Goal: Task Accomplishment & Management: Use online tool/utility

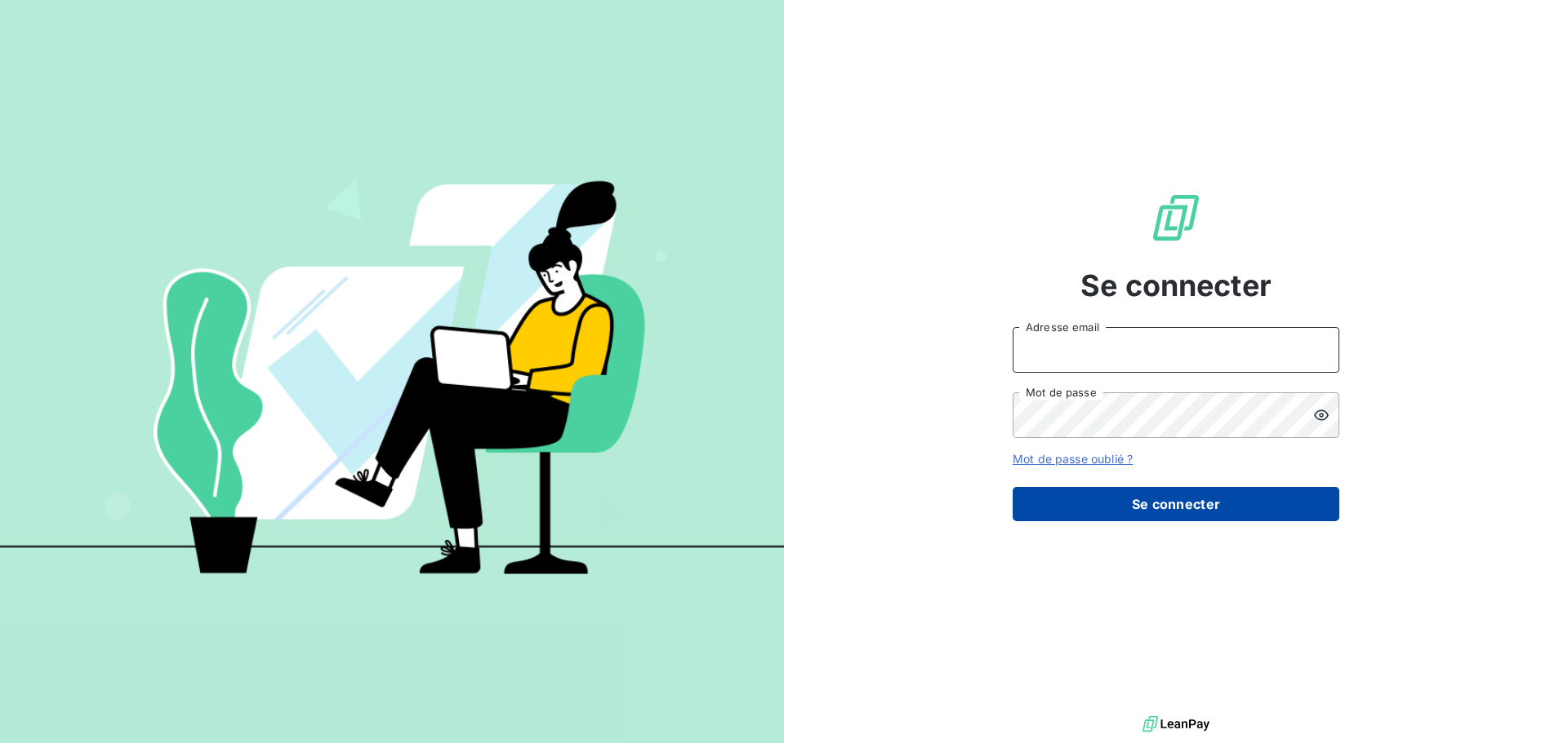
type input "[EMAIL_ADDRESS][DOMAIN_NAME]"
click at [1162, 505] on button "Se connecter" at bounding box center [1175, 505] width 326 height 34
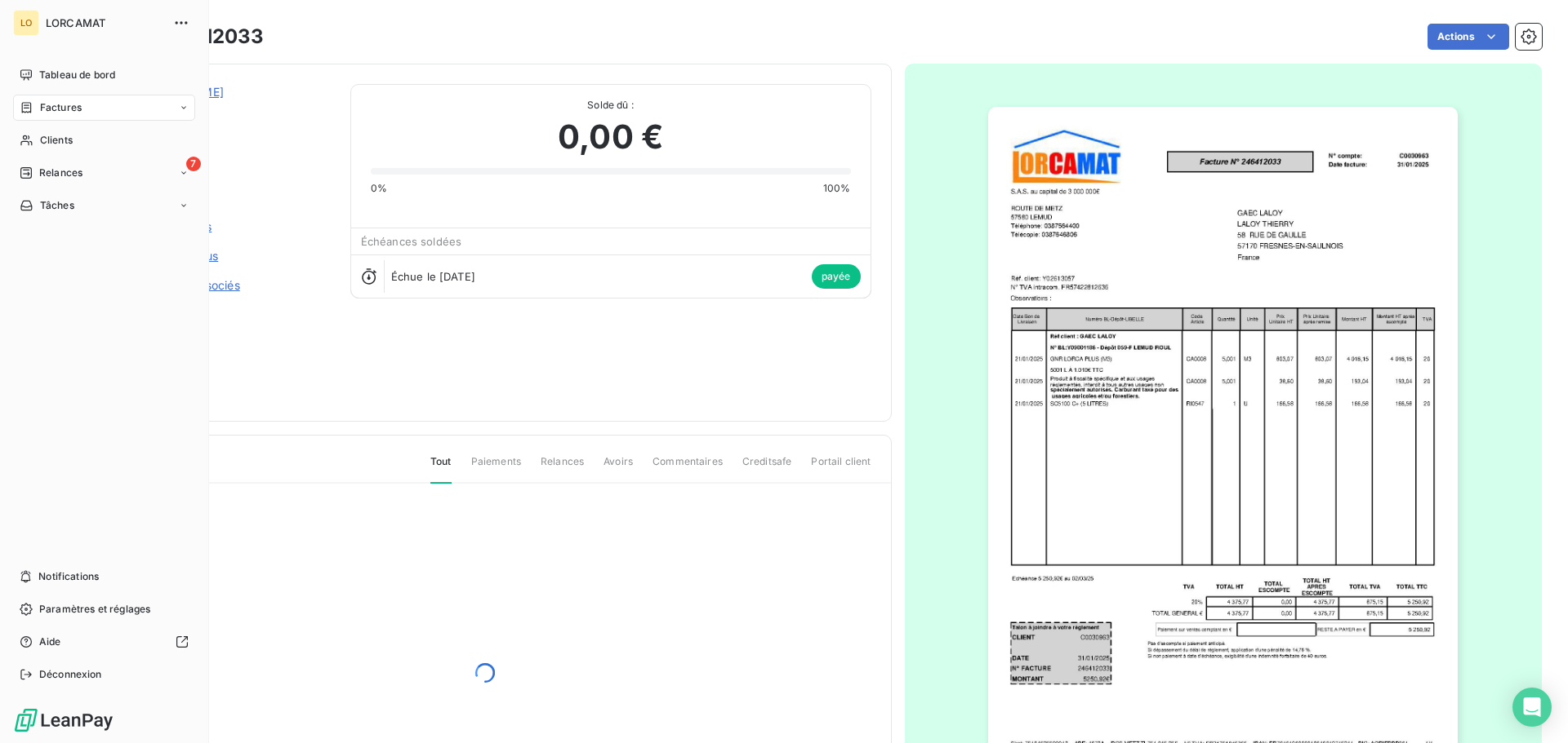
click at [36, 157] on nav "Tableau de bord Factures Clients 7 Relances Tâches" at bounding box center [104, 140] width 182 height 156
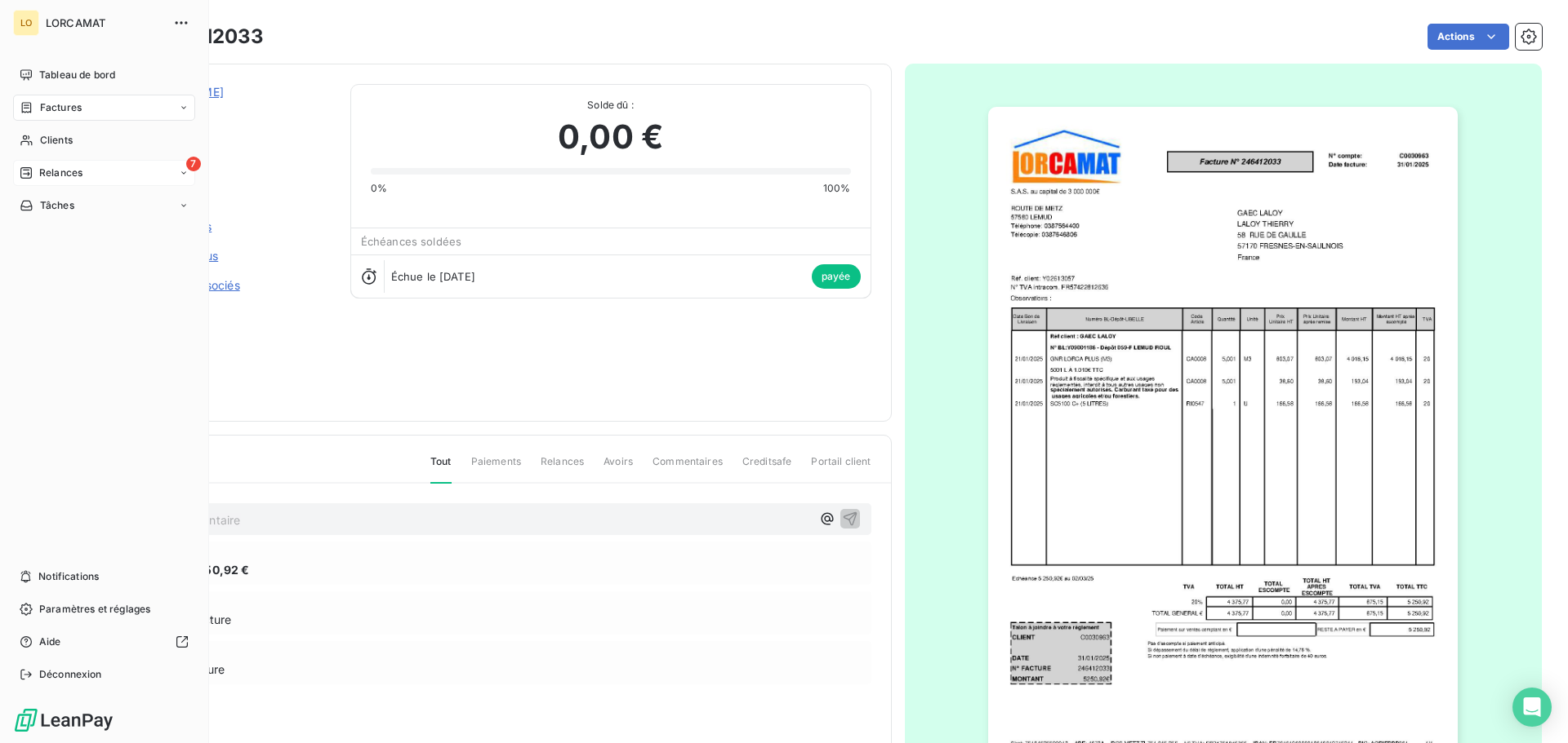
click at [41, 170] on span "Relances" at bounding box center [61, 173] width 43 height 15
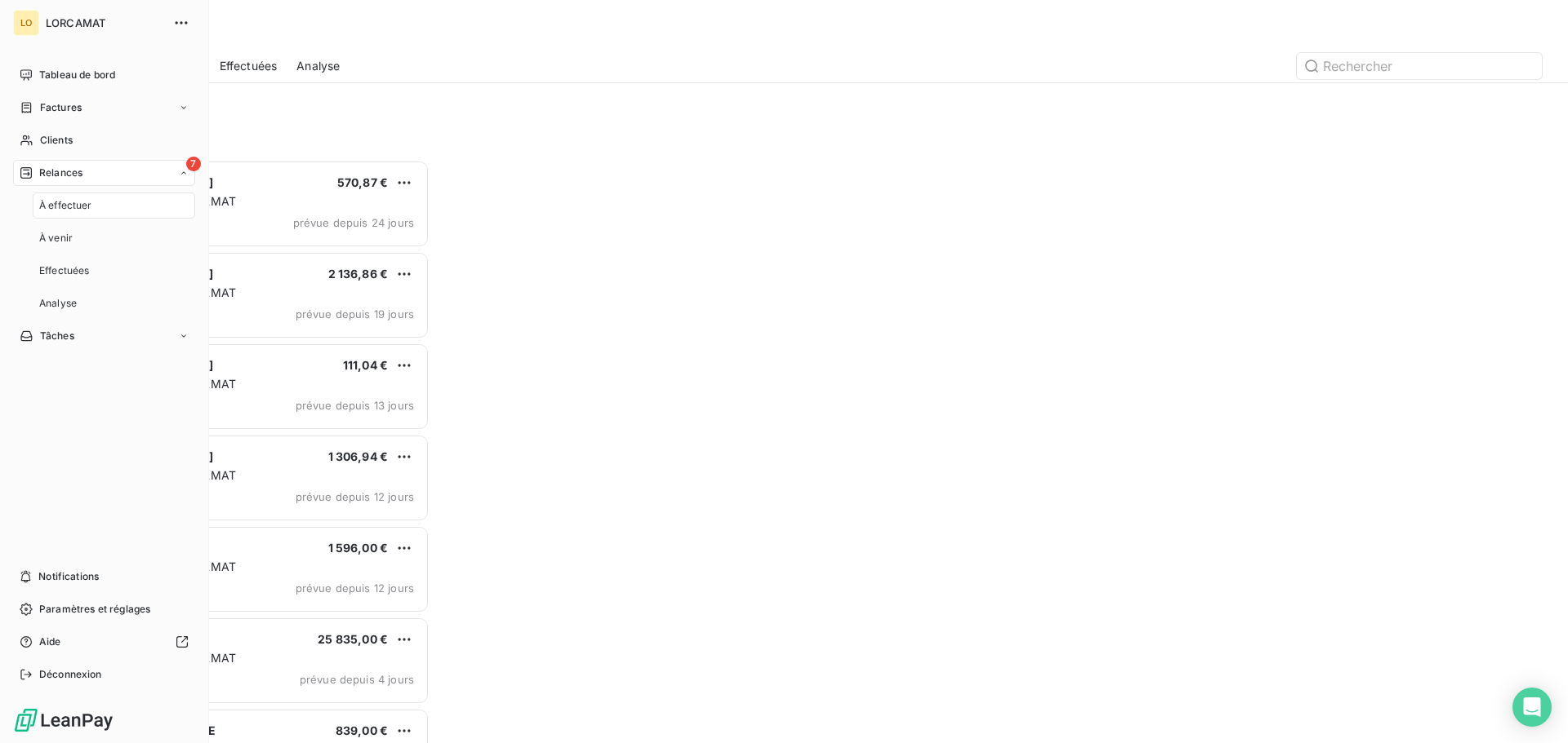
scroll to position [571, 339]
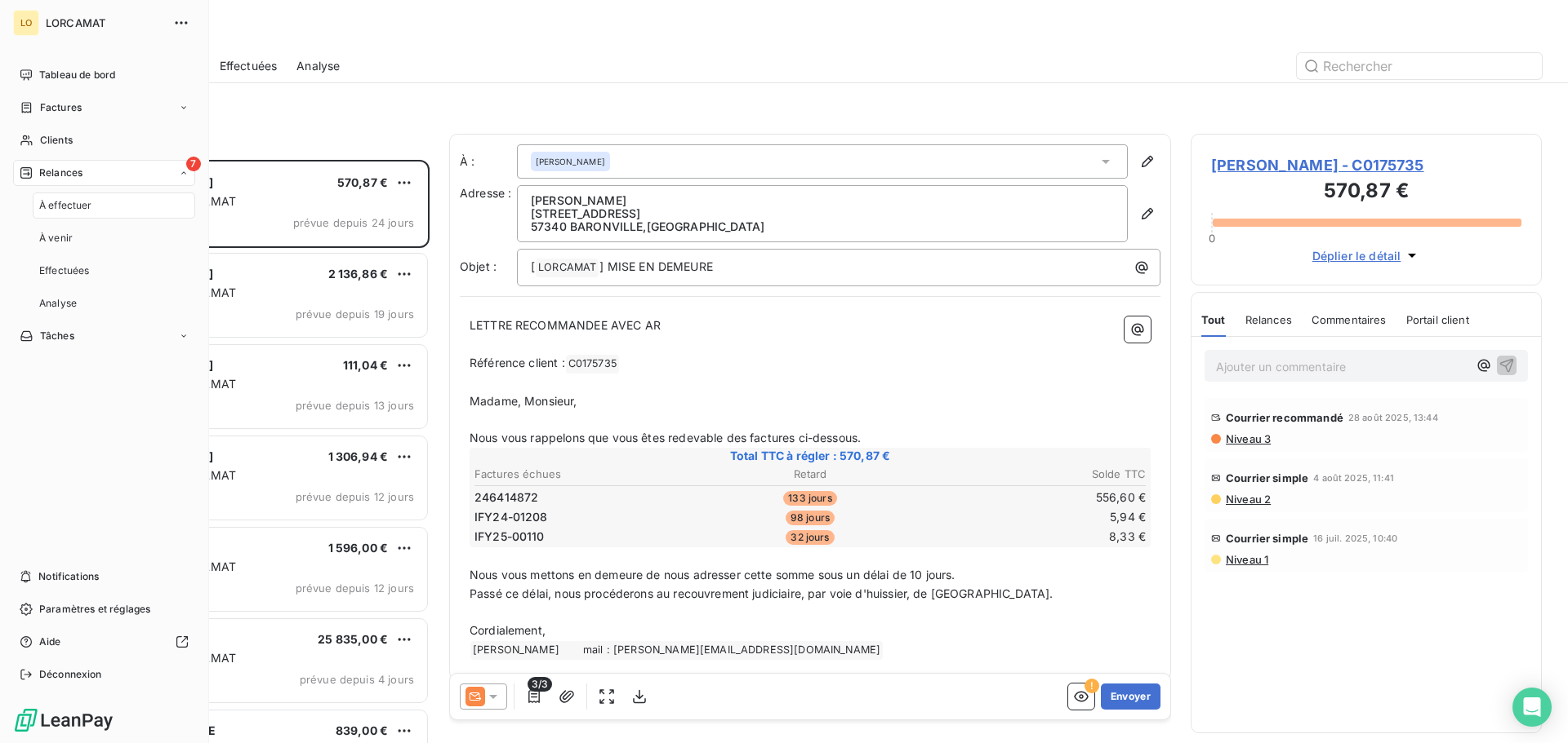
click at [68, 204] on span "À effectuer" at bounding box center [66, 206] width 53 height 15
click at [140, 209] on div "À effectuer" at bounding box center [114, 206] width 162 height 26
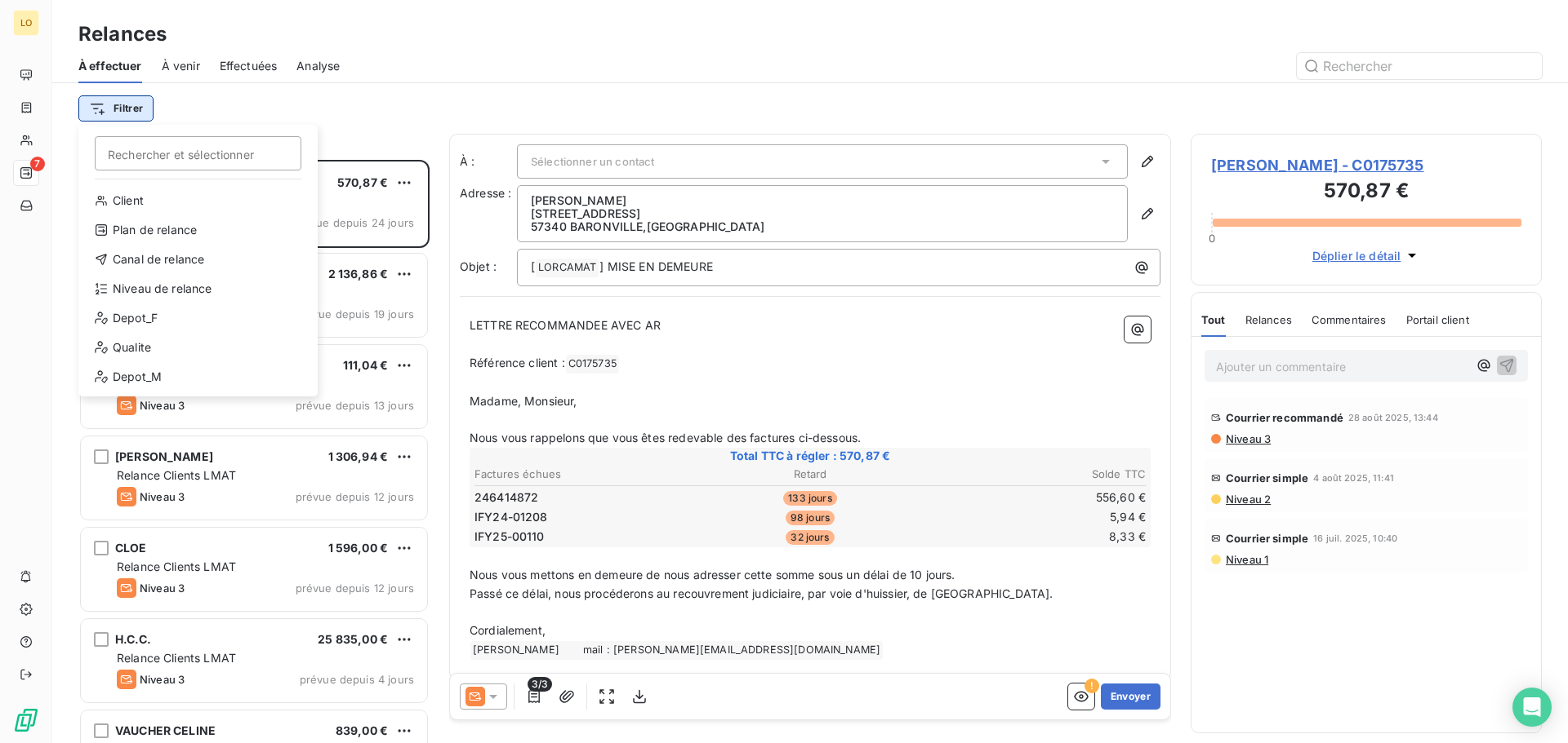
click at [118, 104] on html "LO 7 Relances À effectuer À venir Effectuées Analyse Filtrer Rechercher et séle…" at bounding box center [784, 371] width 1568 height 743
click at [187, 322] on div "Depot_F" at bounding box center [198, 319] width 226 height 26
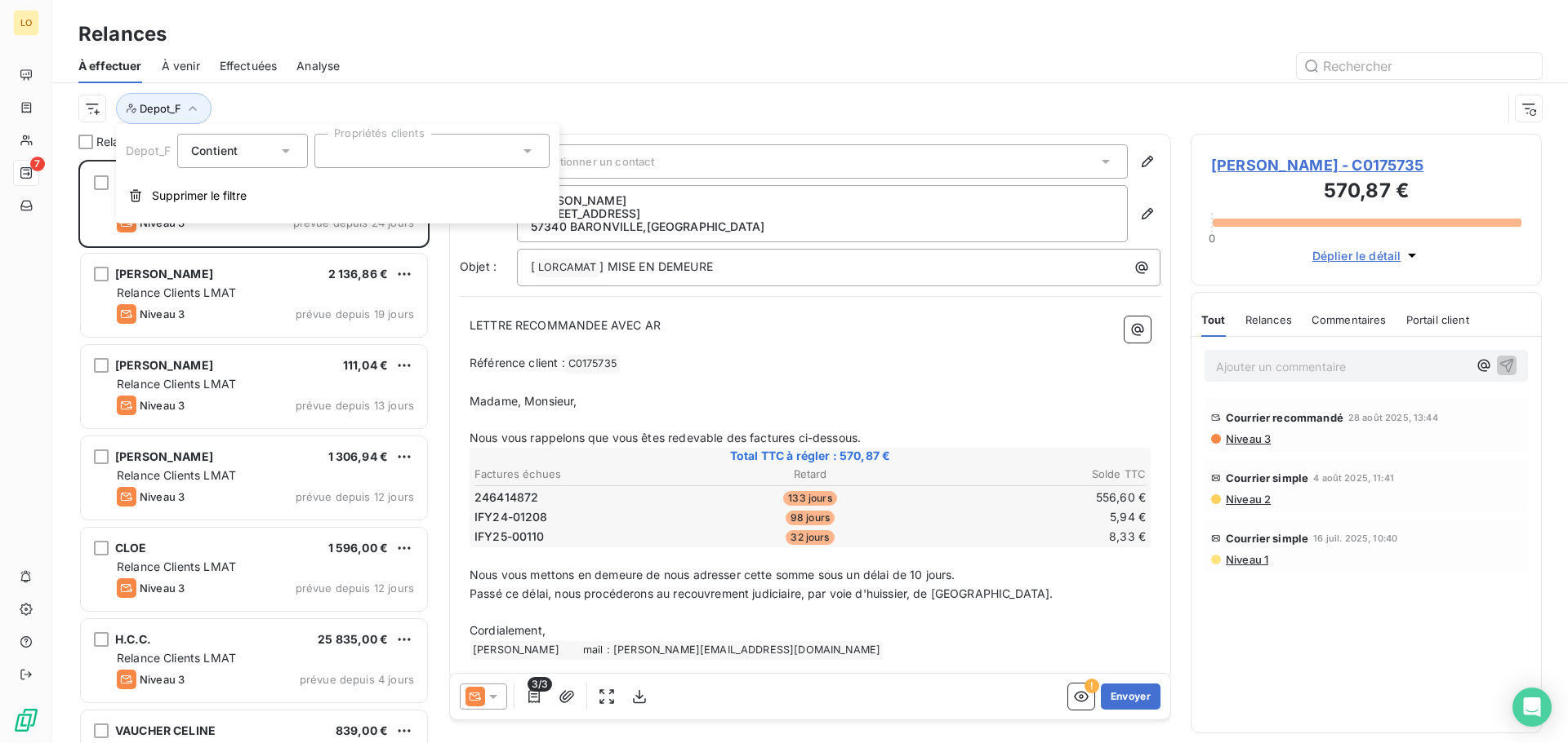
drag, startPoint x: 370, startPoint y: 149, endPoint x: 385, endPoint y: 147, distance: 15.1
click at [370, 148] on div at bounding box center [432, 151] width 235 height 34
click at [331, 190] on div at bounding box center [334, 191] width 15 height 15
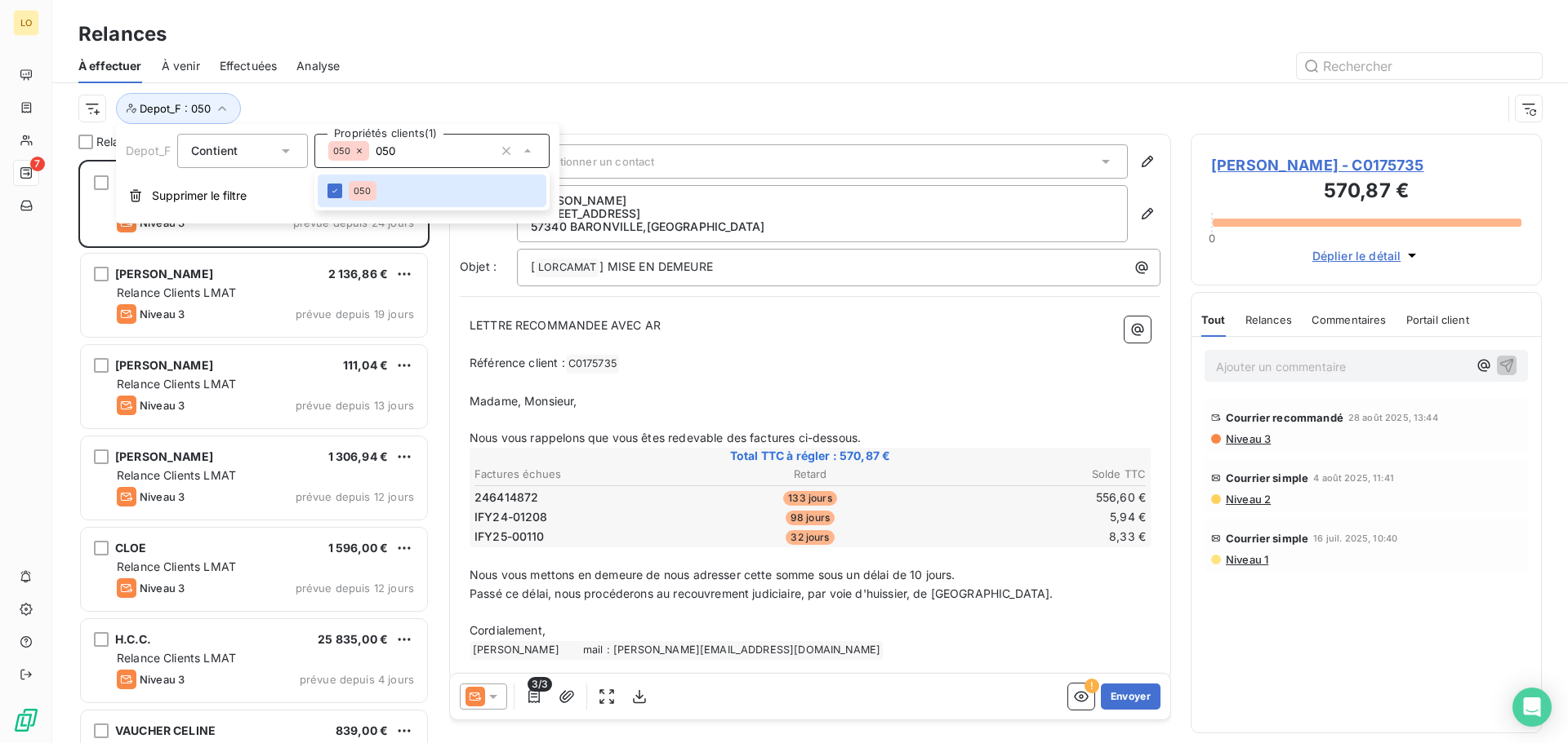
scroll to position [571, 339]
drag, startPoint x: 416, startPoint y: 151, endPoint x: 375, endPoint y: 157, distance: 41.4
click at [375, 157] on input "050" at bounding box center [431, 151] width 125 height 15
type input "086"
click at [337, 190] on div at bounding box center [334, 191] width 15 height 15
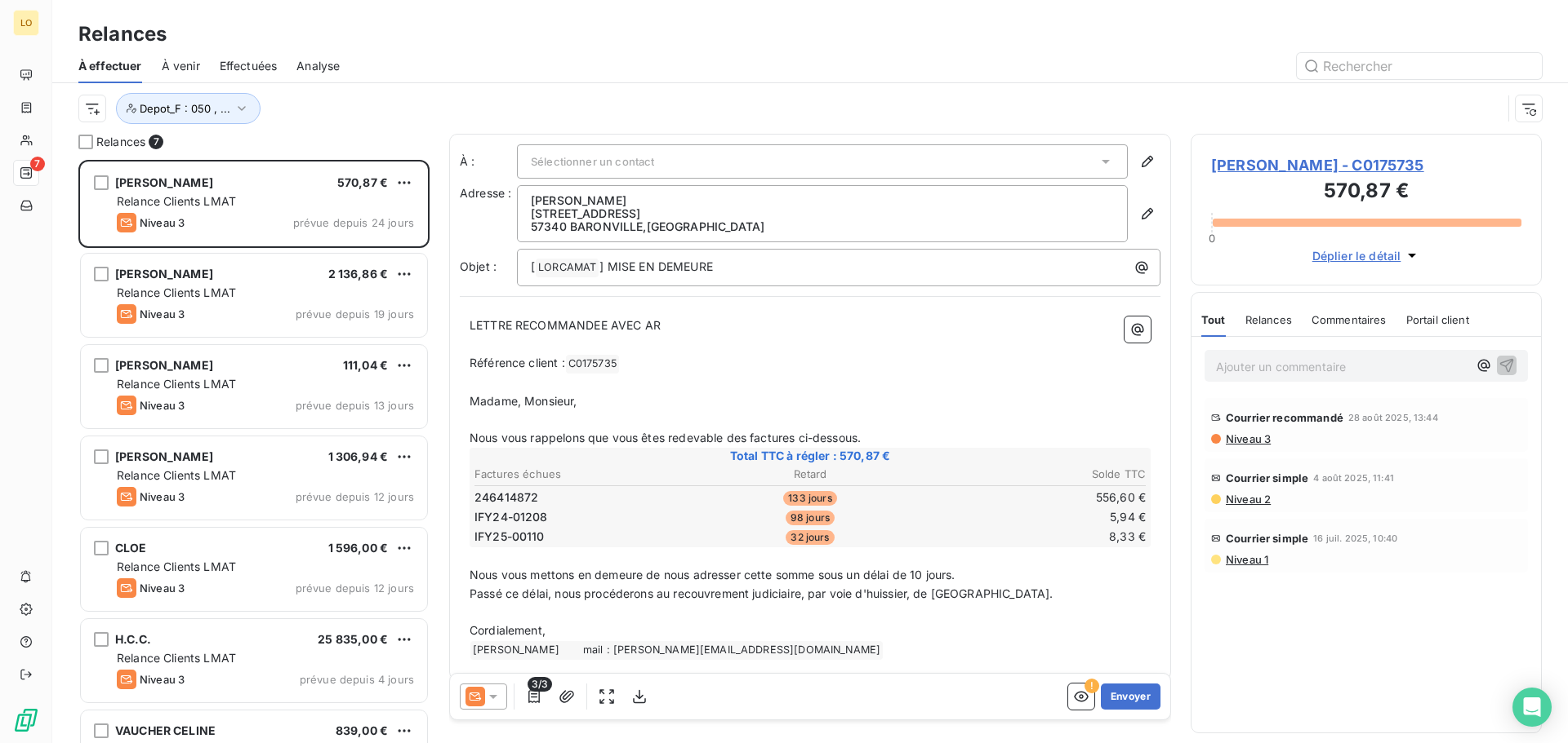
click at [674, 88] on div "Depot_F : 050 , ..." at bounding box center [810, 109] width 1463 height 51
click at [84, 108] on html "LO 7 Relances À effectuer À venir Effectuées Analyse Depot_F : 050 , ... Relanc…" at bounding box center [784, 371] width 1568 height 743
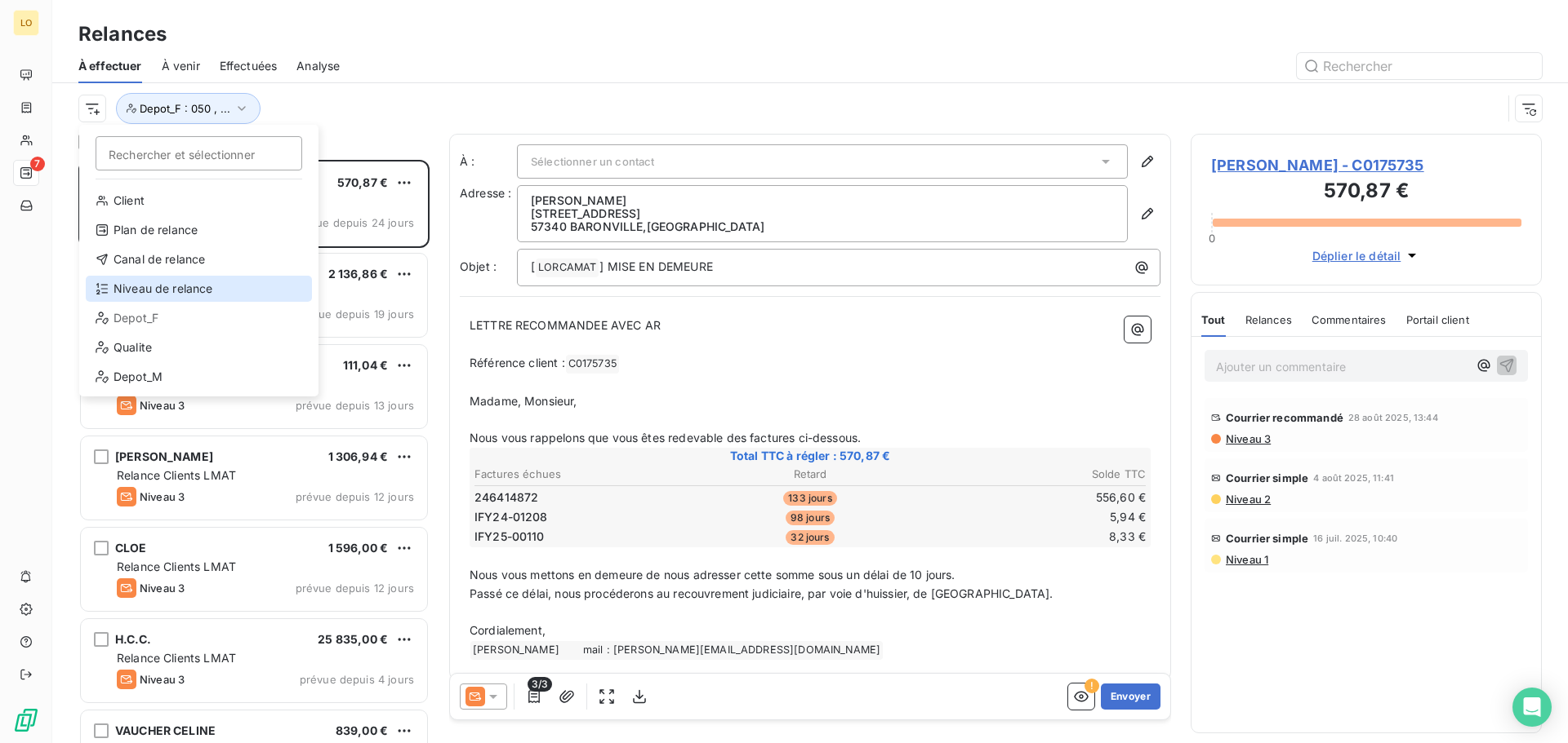
click at [184, 298] on div "Niveau de relance" at bounding box center [199, 289] width 226 height 26
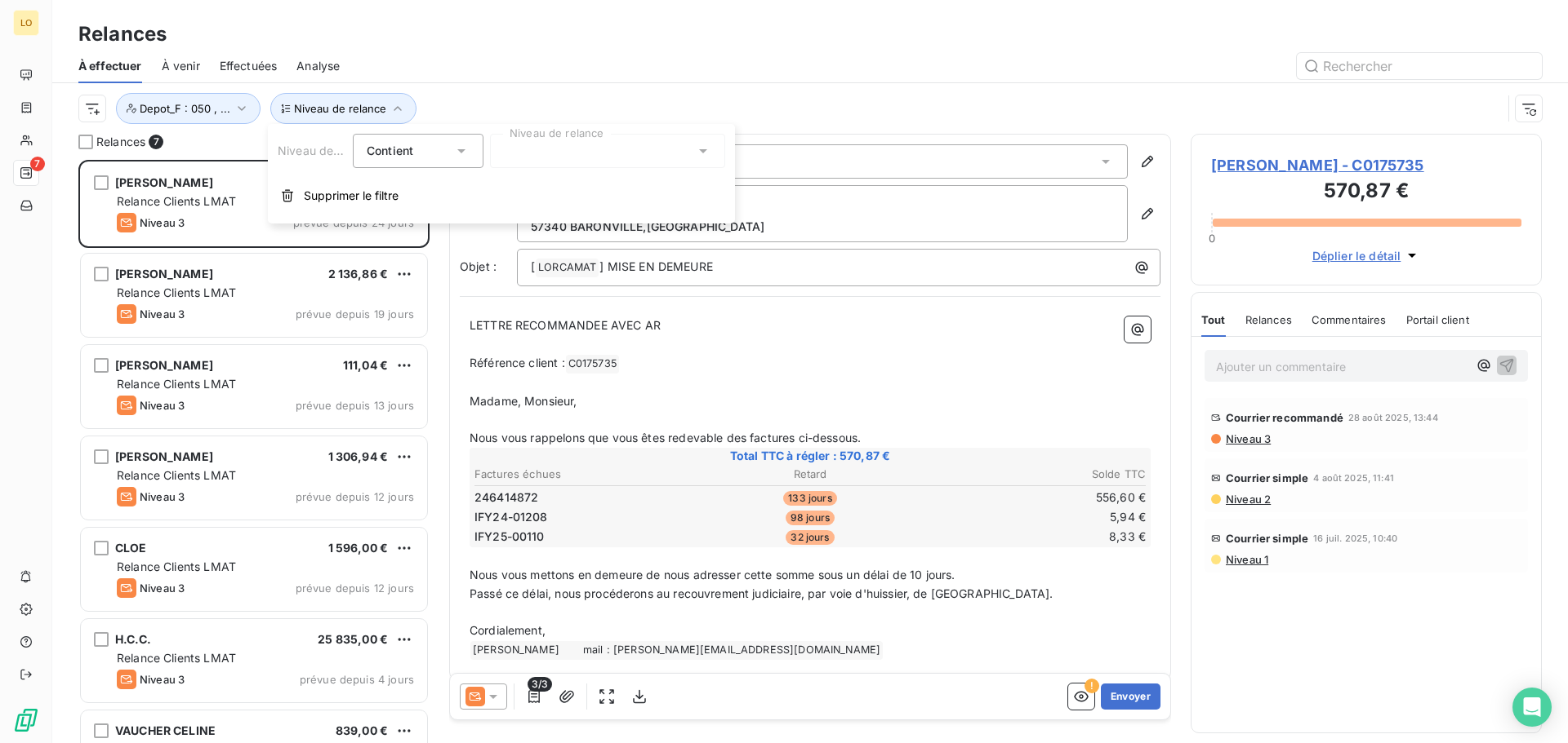
click at [516, 148] on div at bounding box center [607, 151] width 235 height 34
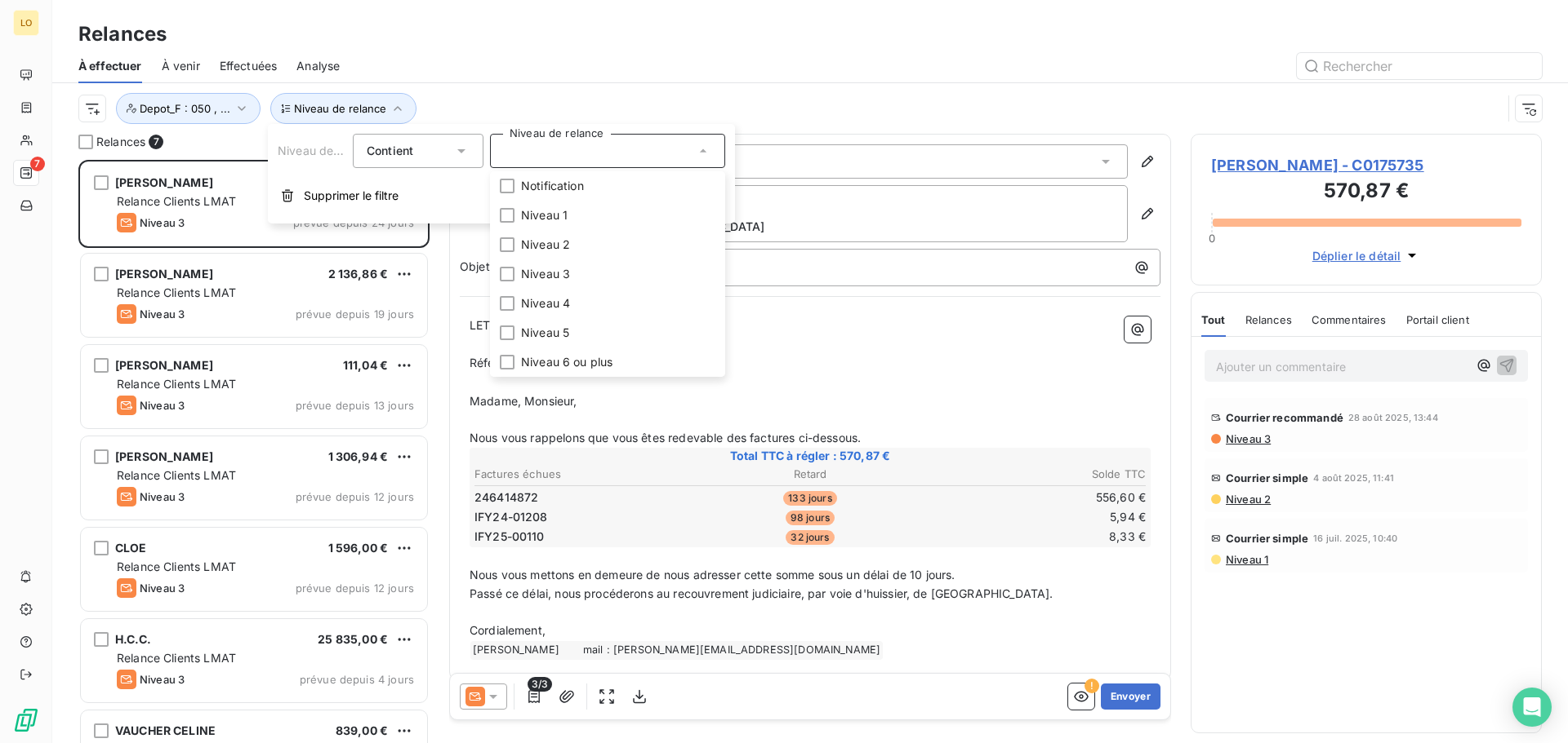
click at [406, 128] on div "Niveau de relance Contient is Niveau de relance Notification Niveau 1 Niveau 2 …" at bounding box center [502, 174] width 467 height 100
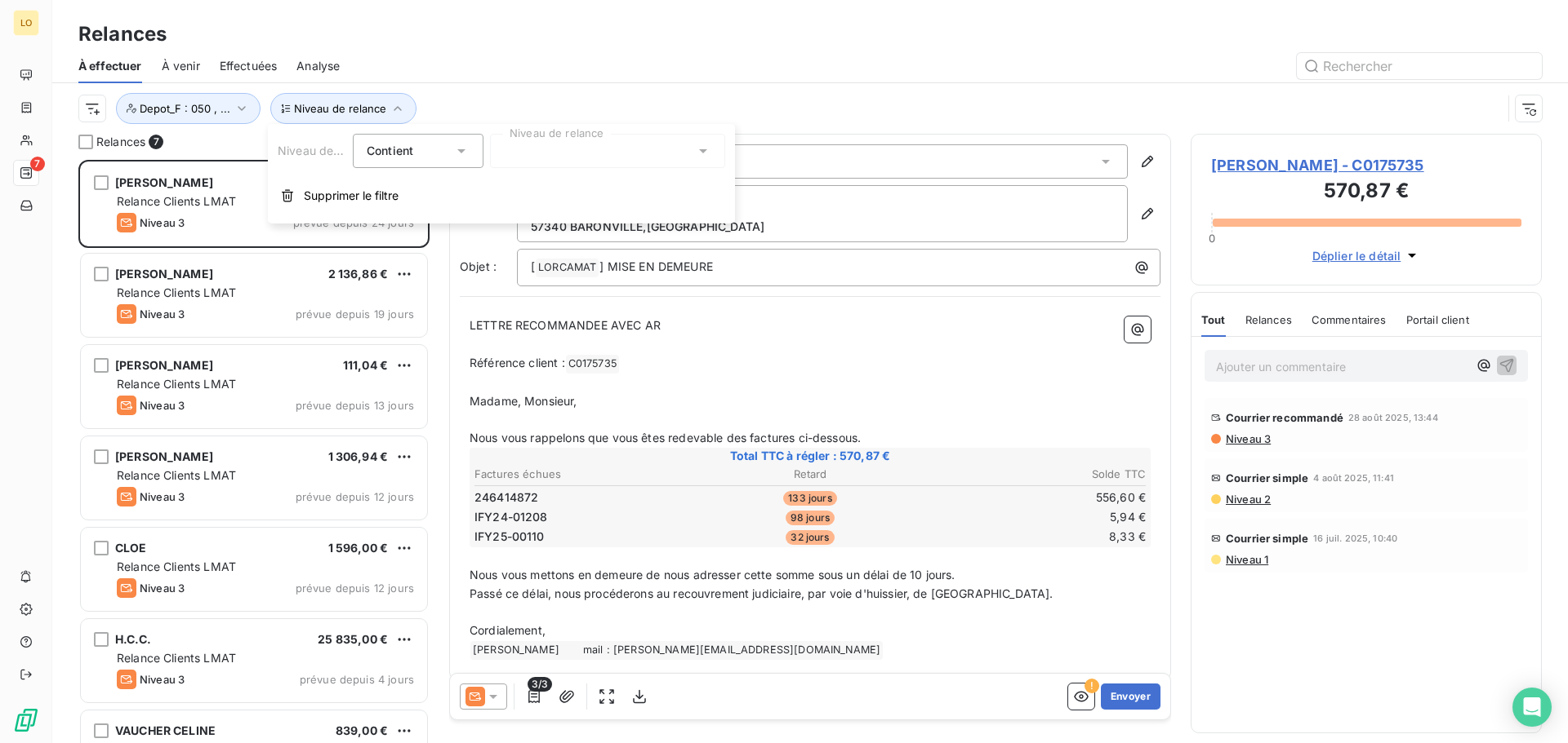
click at [409, 147] on span "Contient" at bounding box center [389, 150] width 47 height 14
click at [425, 216] on span "Ne contient pas" at bounding box center [429, 218] width 89 height 14
click at [557, 153] on div at bounding box center [607, 151] width 235 height 34
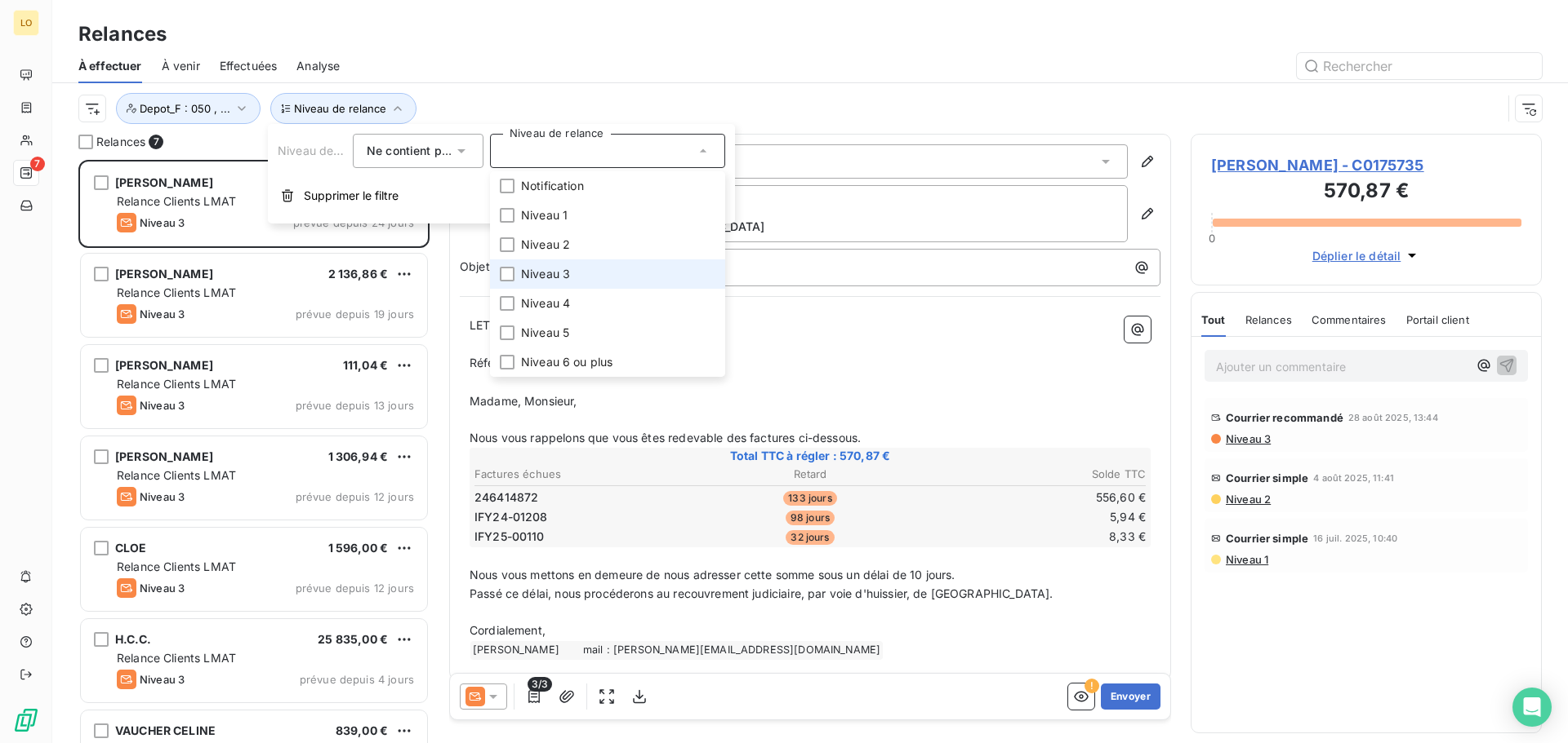
click at [557, 274] on span "Niveau 3" at bounding box center [546, 274] width 49 height 16
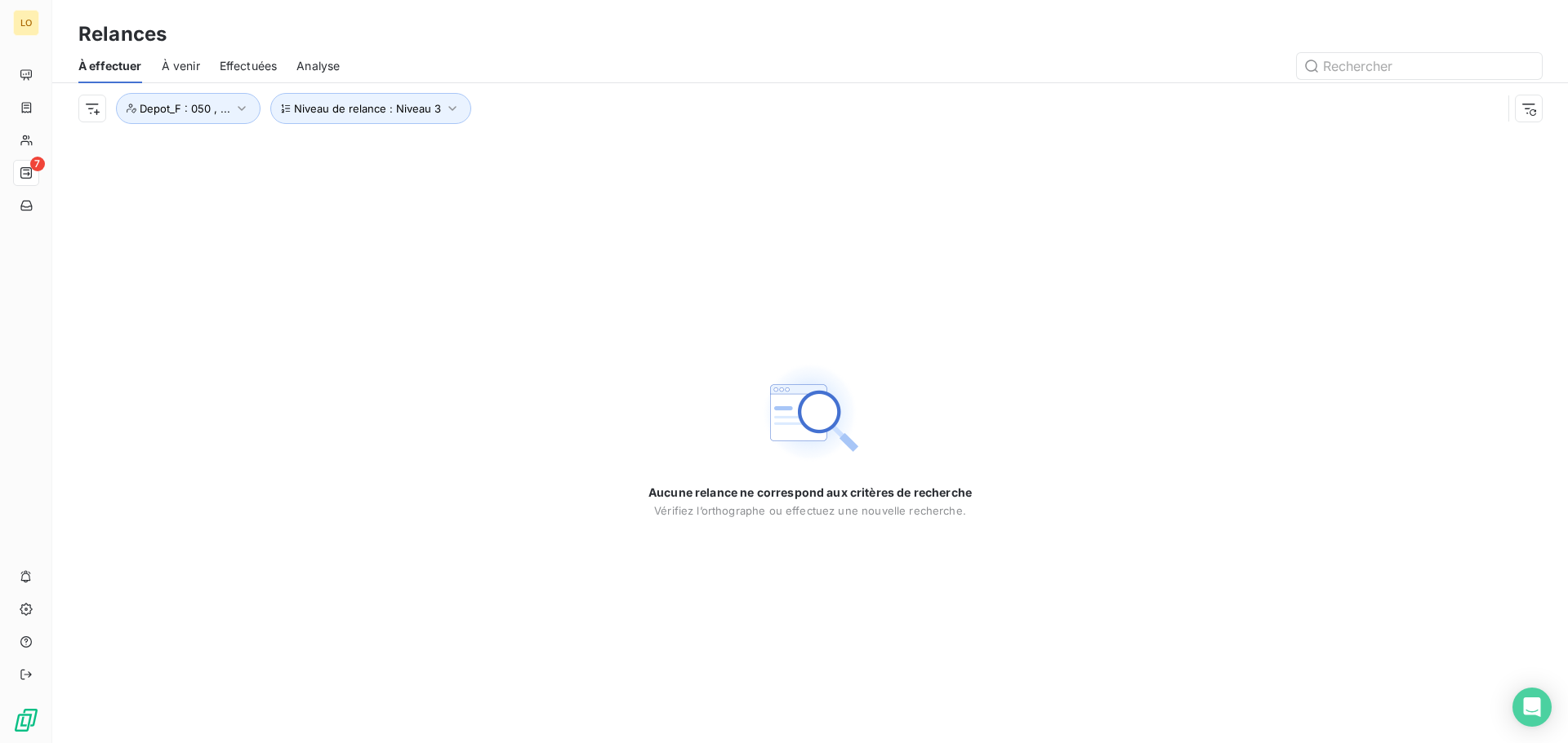
click at [235, 339] on div "Aucune relance ne correspond aux critères de recherche [PERSON_NAME] l’orthogra…" at bounding box center [810, 438] width 1516 height 609
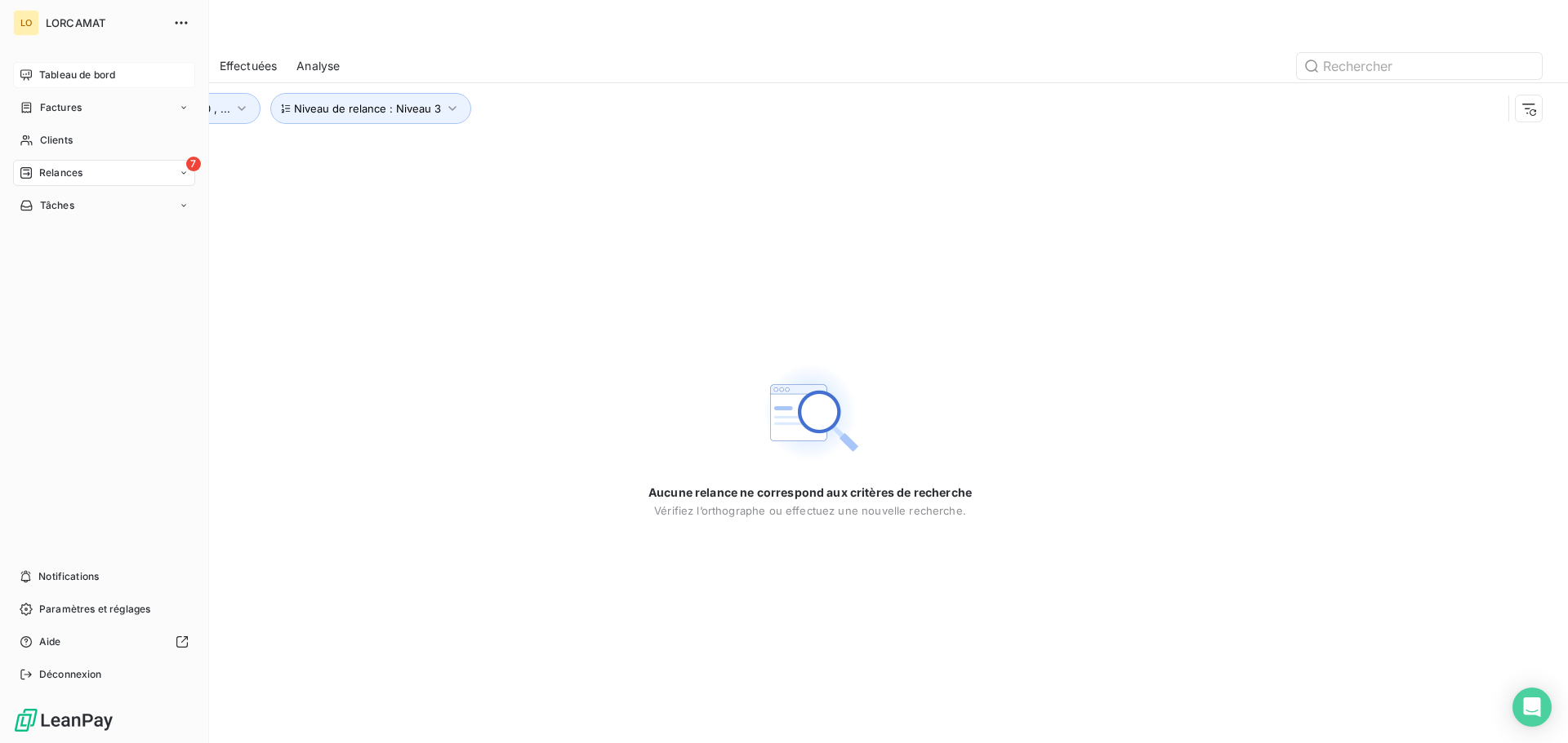
click at [94, 70] on span "Tableau de bord" at bounding box center [77, 75] width 76 height 15
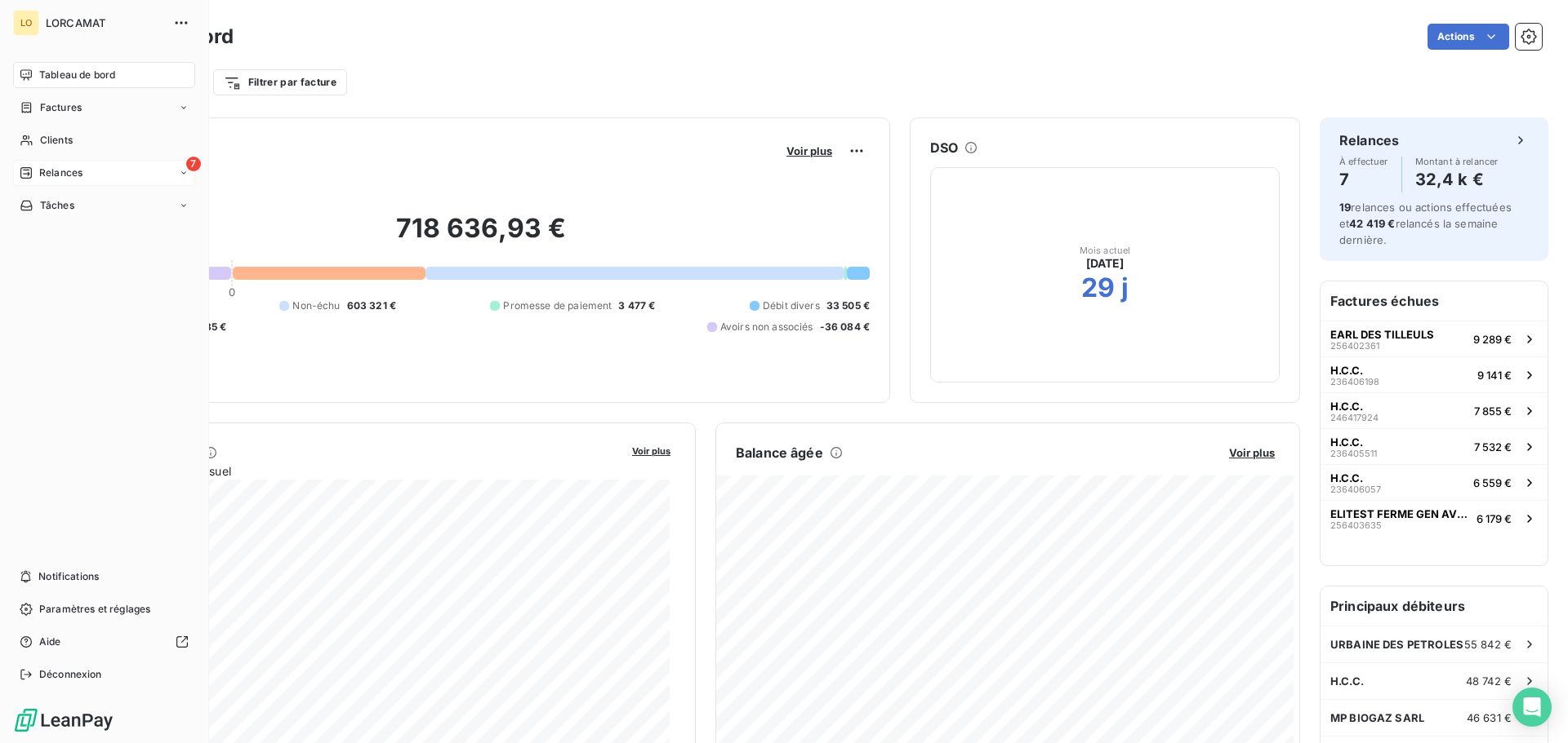
click at [44, 175] on span "Relances" at bounding box center [61, 173] width 43 height 15
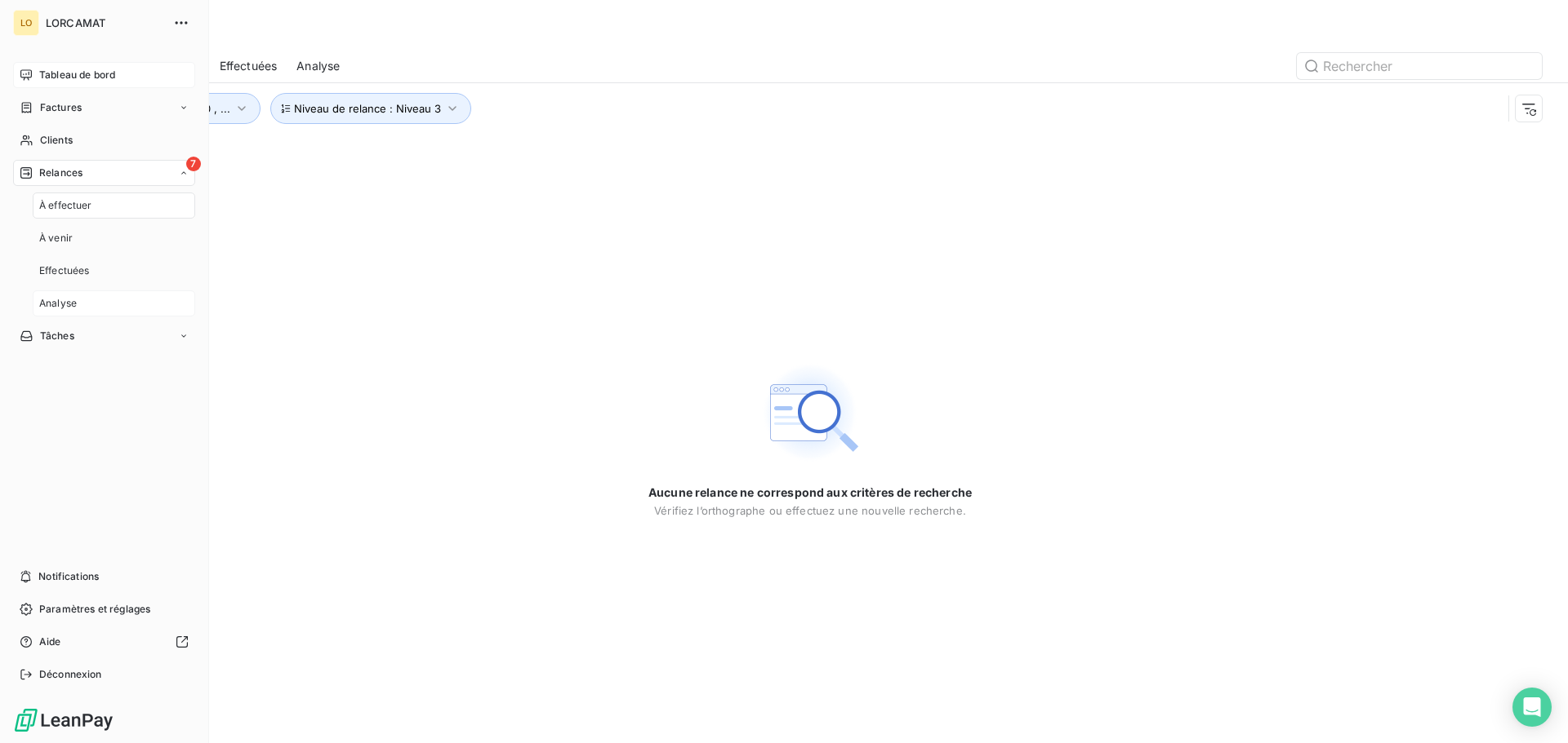
click at [109, 303] on div "Analyse" at bounding box center [114, 304] width 162 height 26
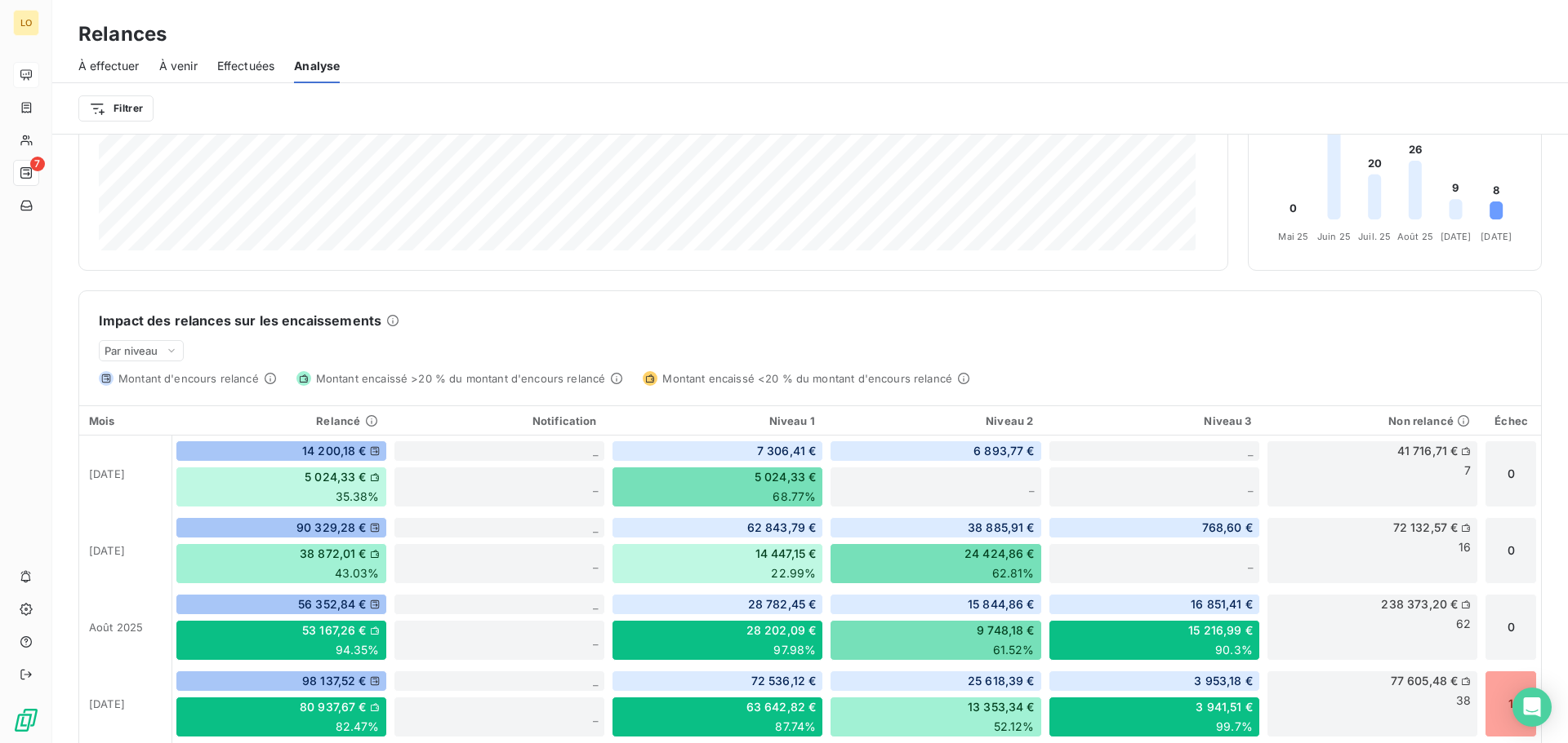
scroll to position [245, 0]
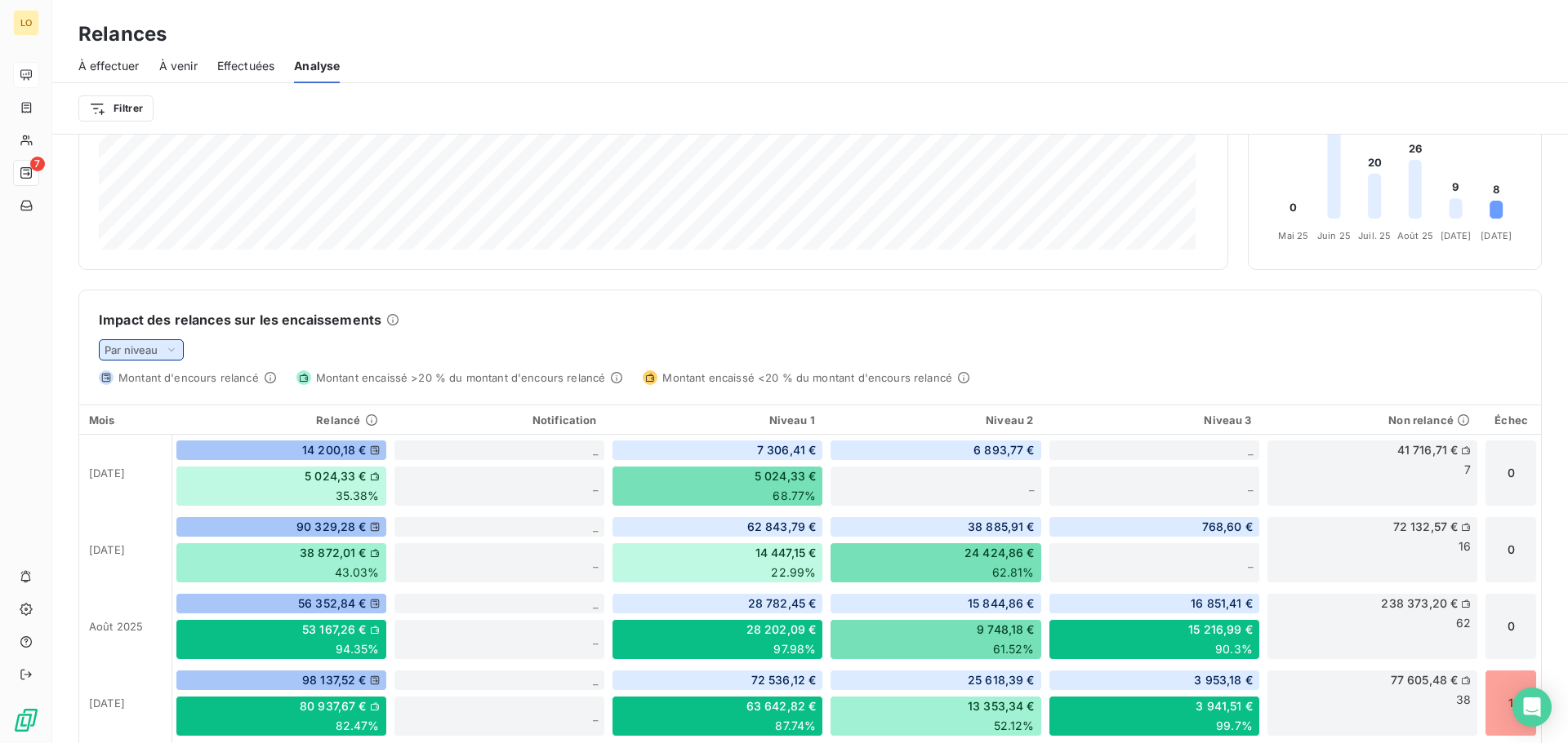
click at [124, 349] on span "Par niveau" at bounding box center [132, 350] width 54 height 13
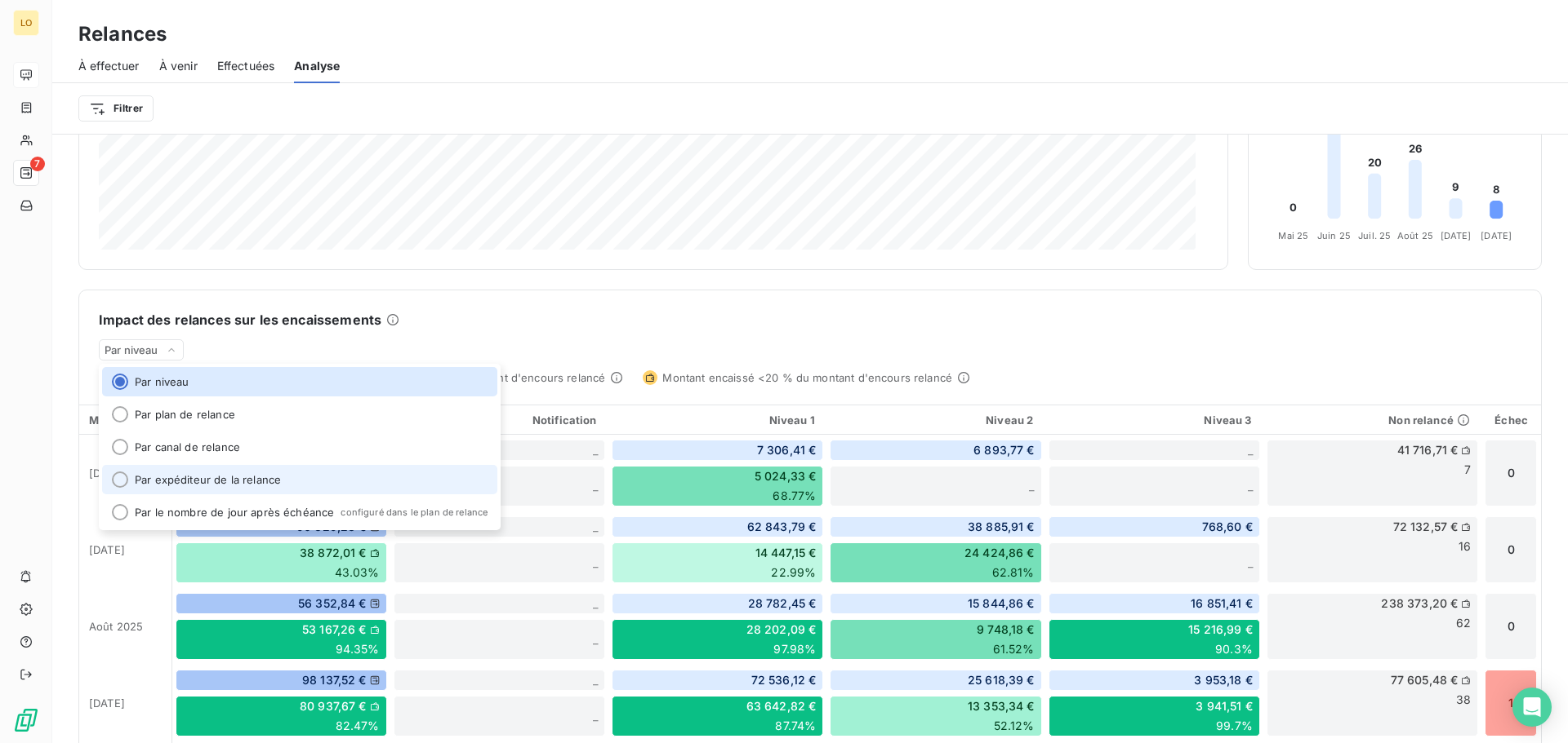
click at [167, 484] on li "Par expéditeur de la relance" at bounding box center [300, 480] width 395 height 29
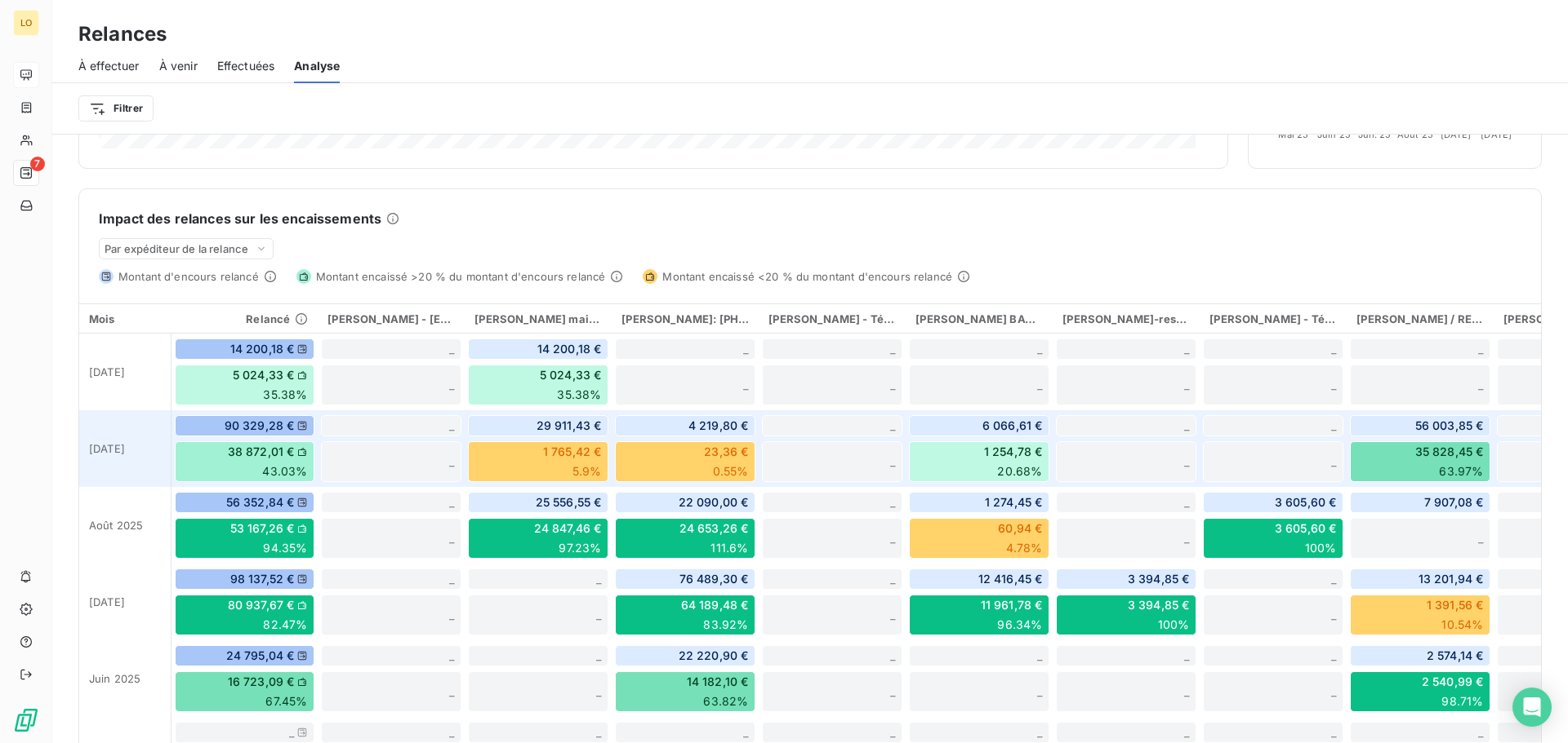
scroll to position [374, 0]
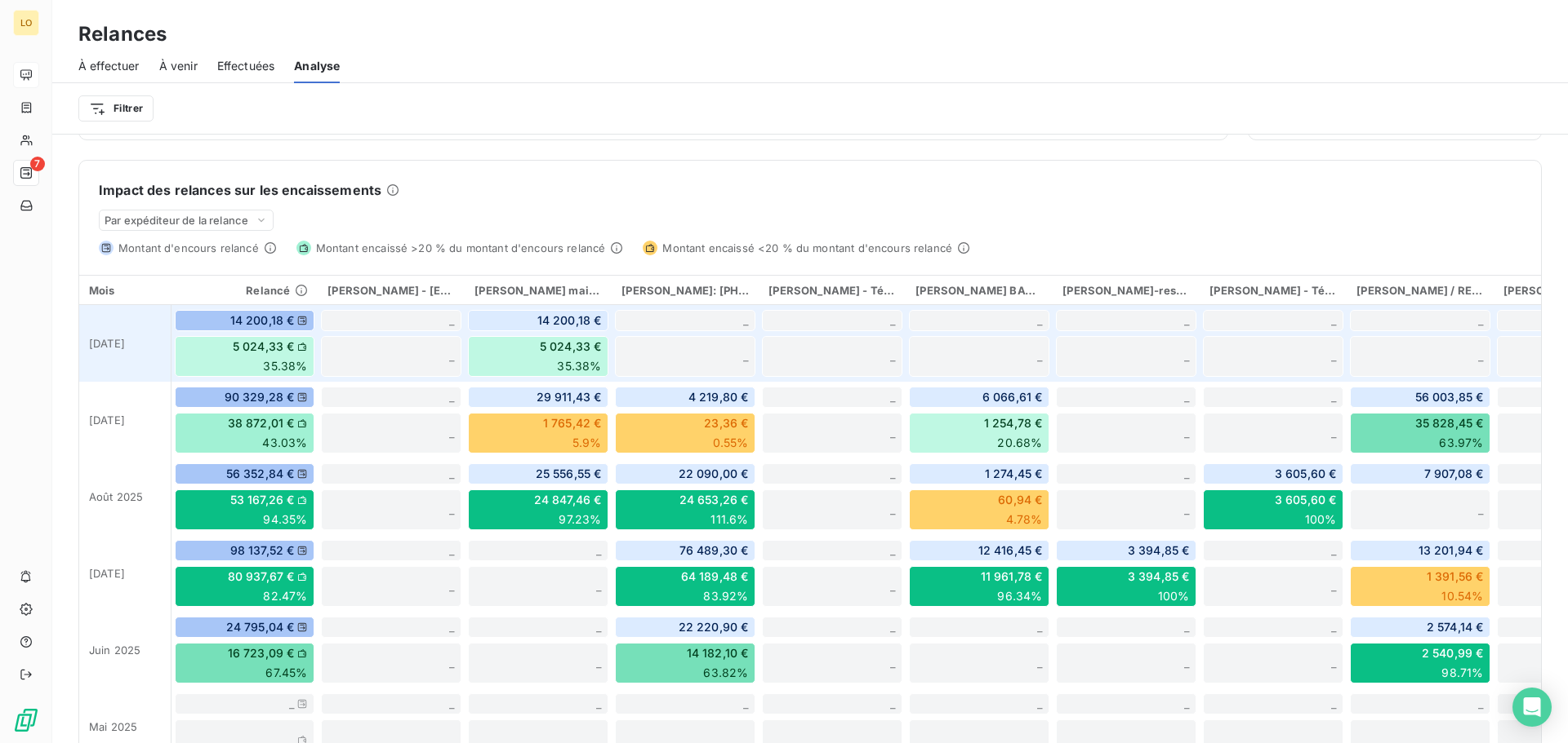
click at [576, 351] on span "5 024,33 €" at bounding box center [570, 347] width 62 height 16
click at [570, 344] on span "5 024,33 €" at bounding box center [570, 347] width 62 height 16
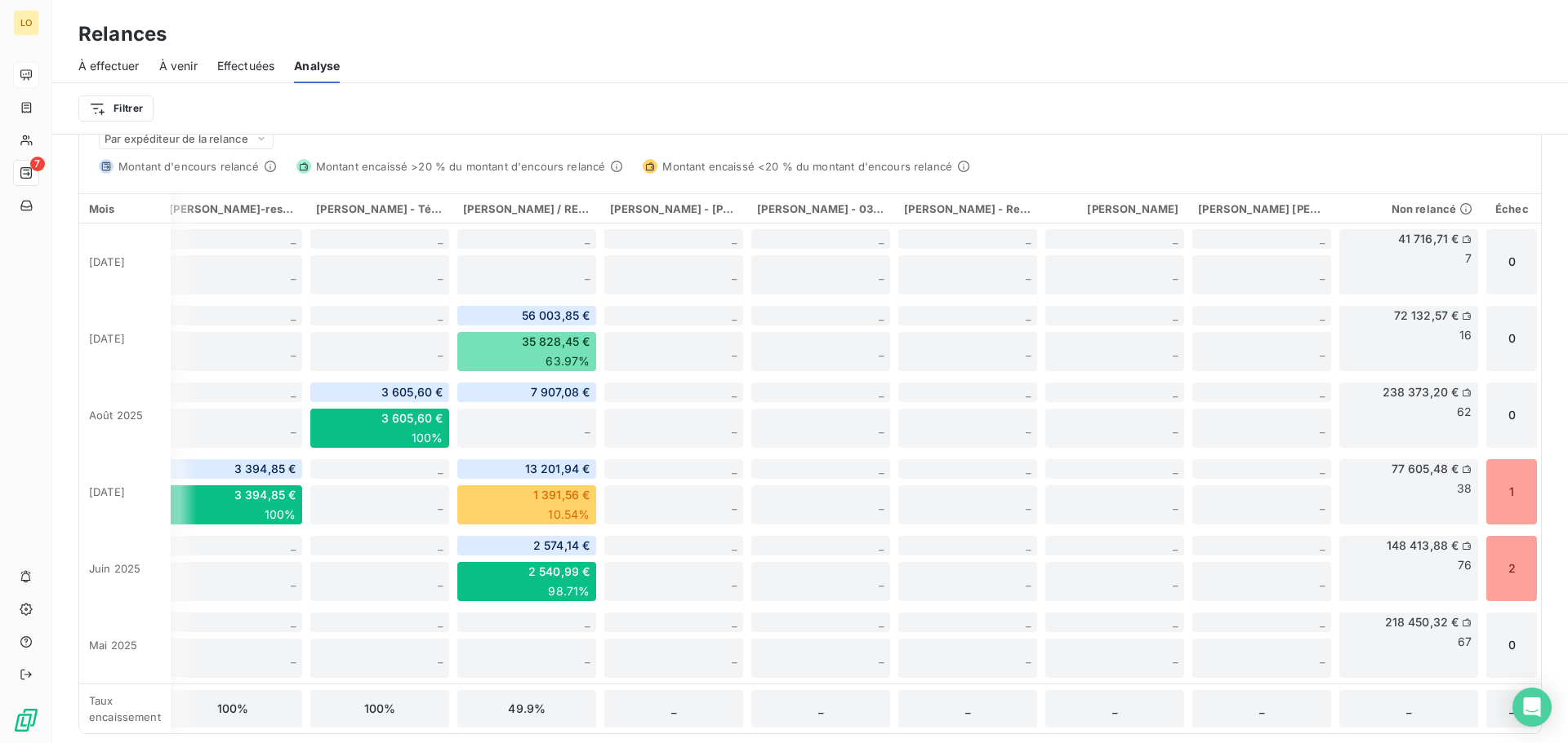
scroll to position [0, 906]
drag, startPoint x: 1291, startPoint y: 740, endPoint x: 1032, endPoint y: 740, distance: 259.0
click at [1033, 741] on div "Relances Affiché par : Montant Regroupé par : Niveau Délai de traitement -1 jou…" at bounding box center [810, 438] width 1516 height 609
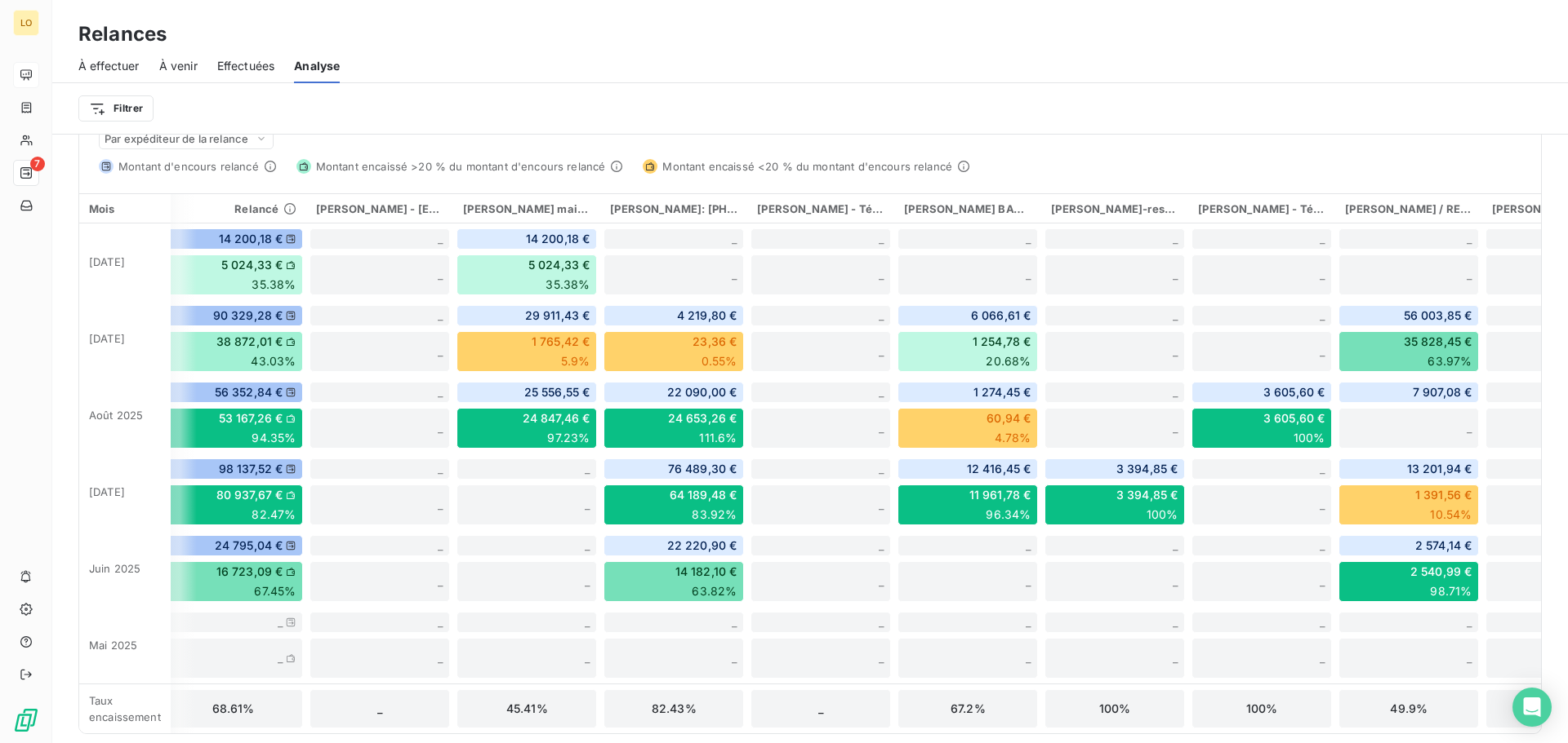
scroll to position [0, 0]
